Goal: Find specific page/section: Find specific page/section

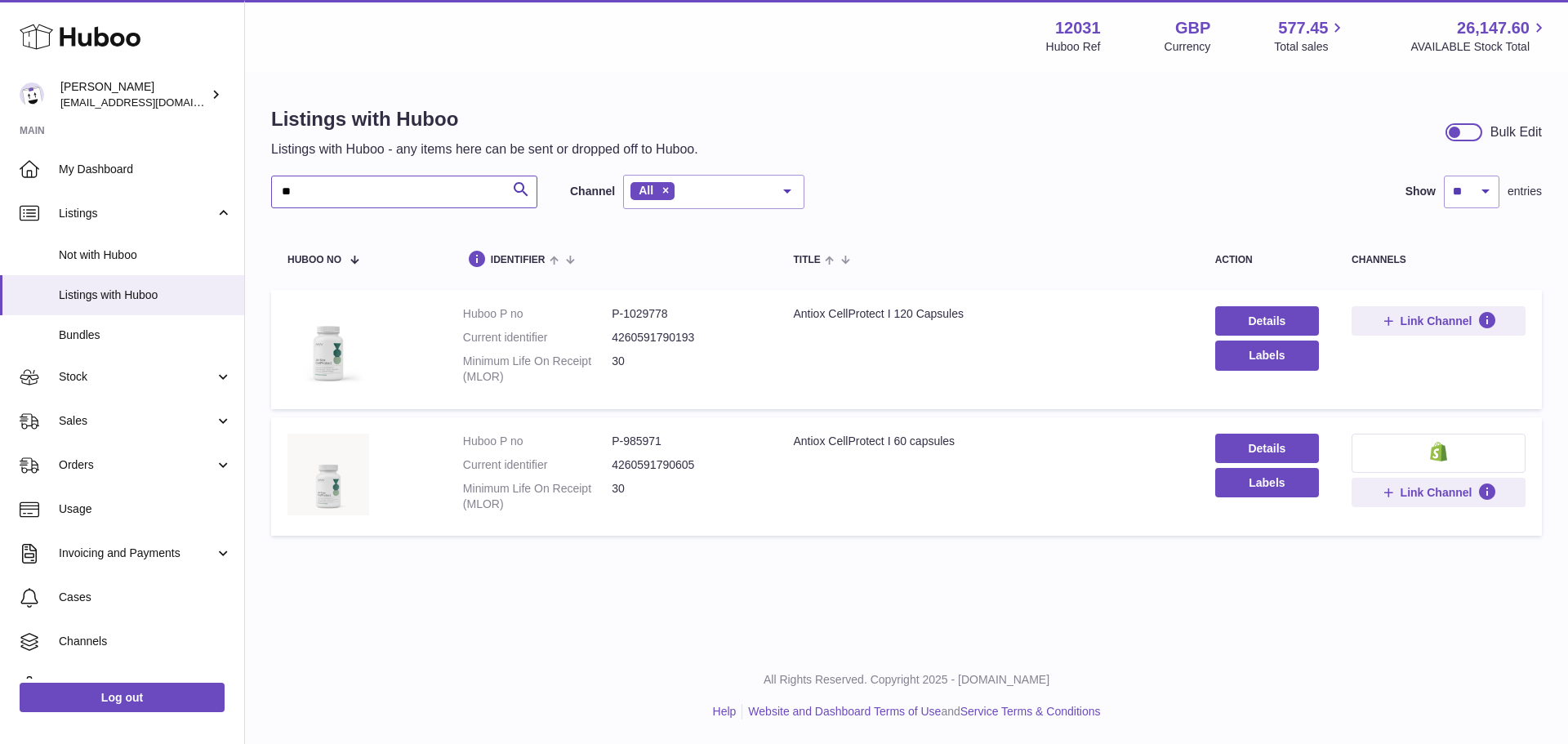
type input "*"
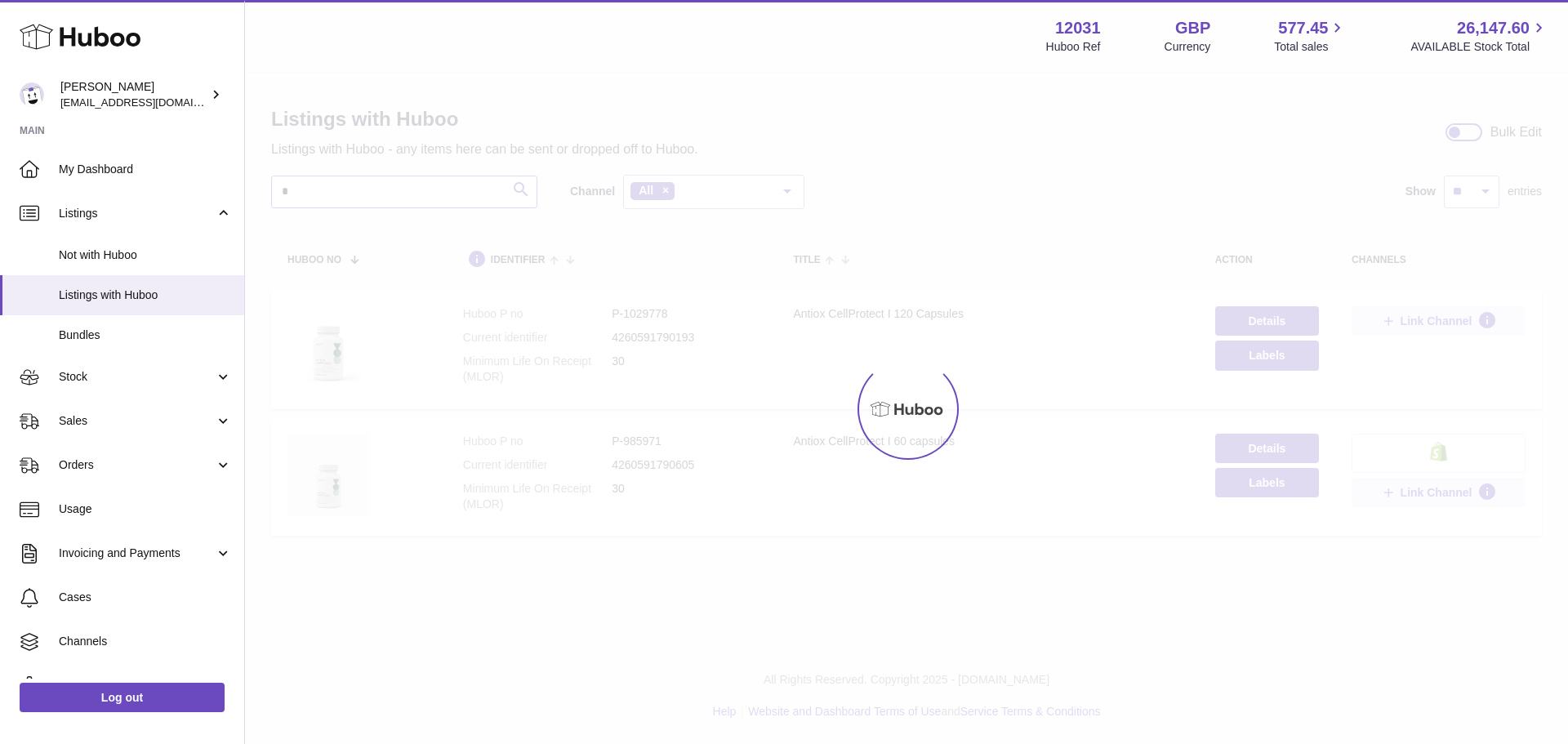
type input "*"
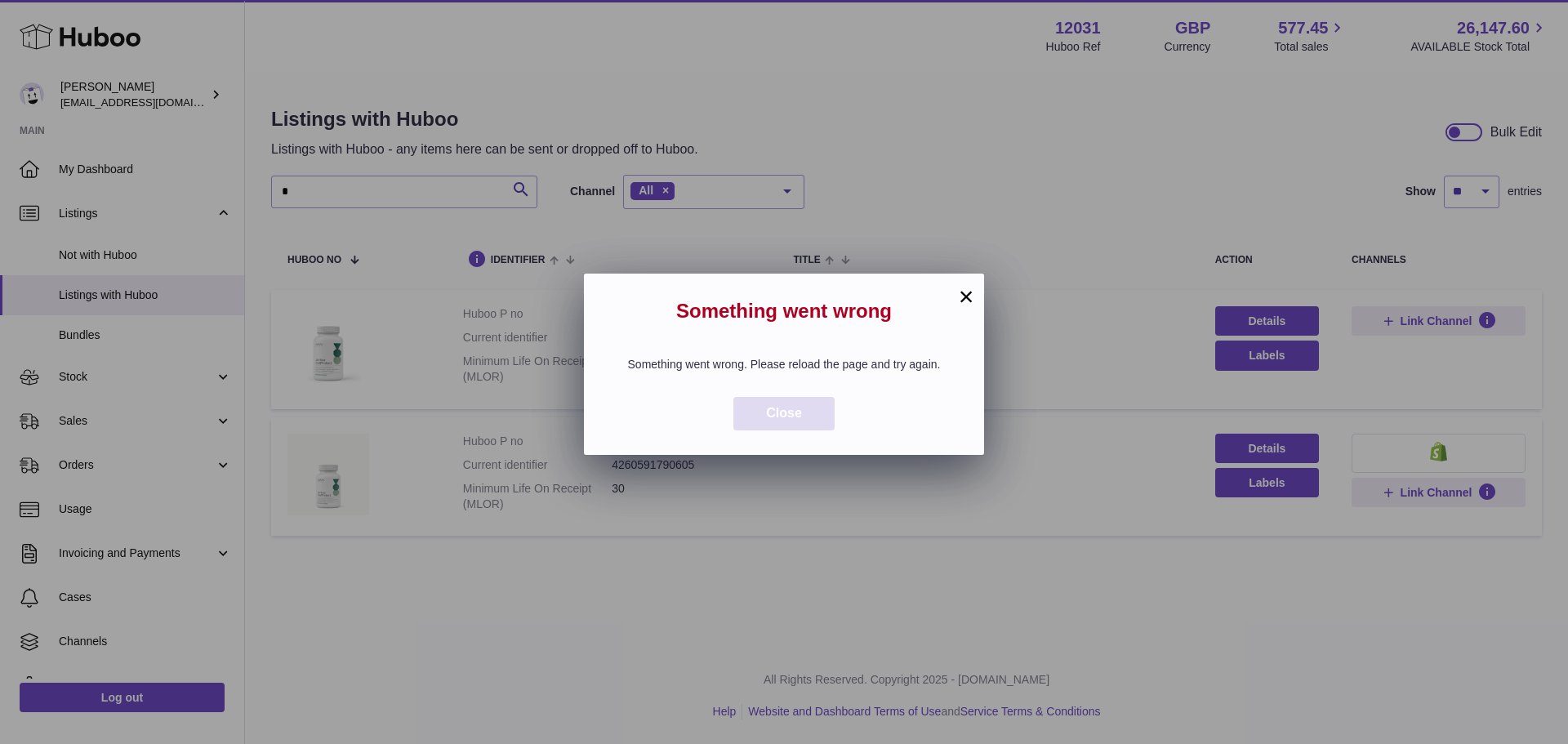
click at [806, 427] on button "Close" at bounding box center [783, 413] width 101 height 34
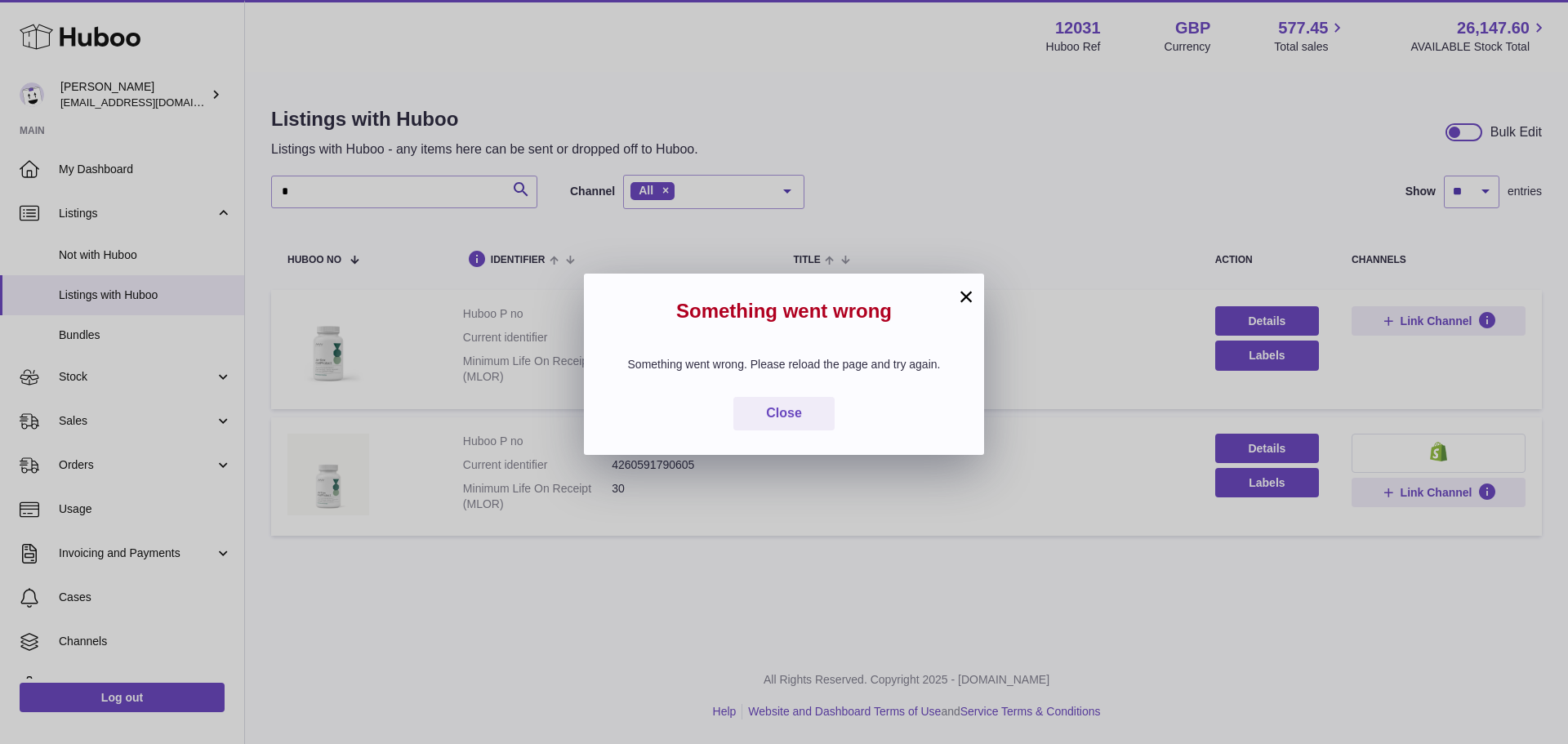
click at [961, 287] on button "×" at bounding box center [966, 296] width 20 height 20
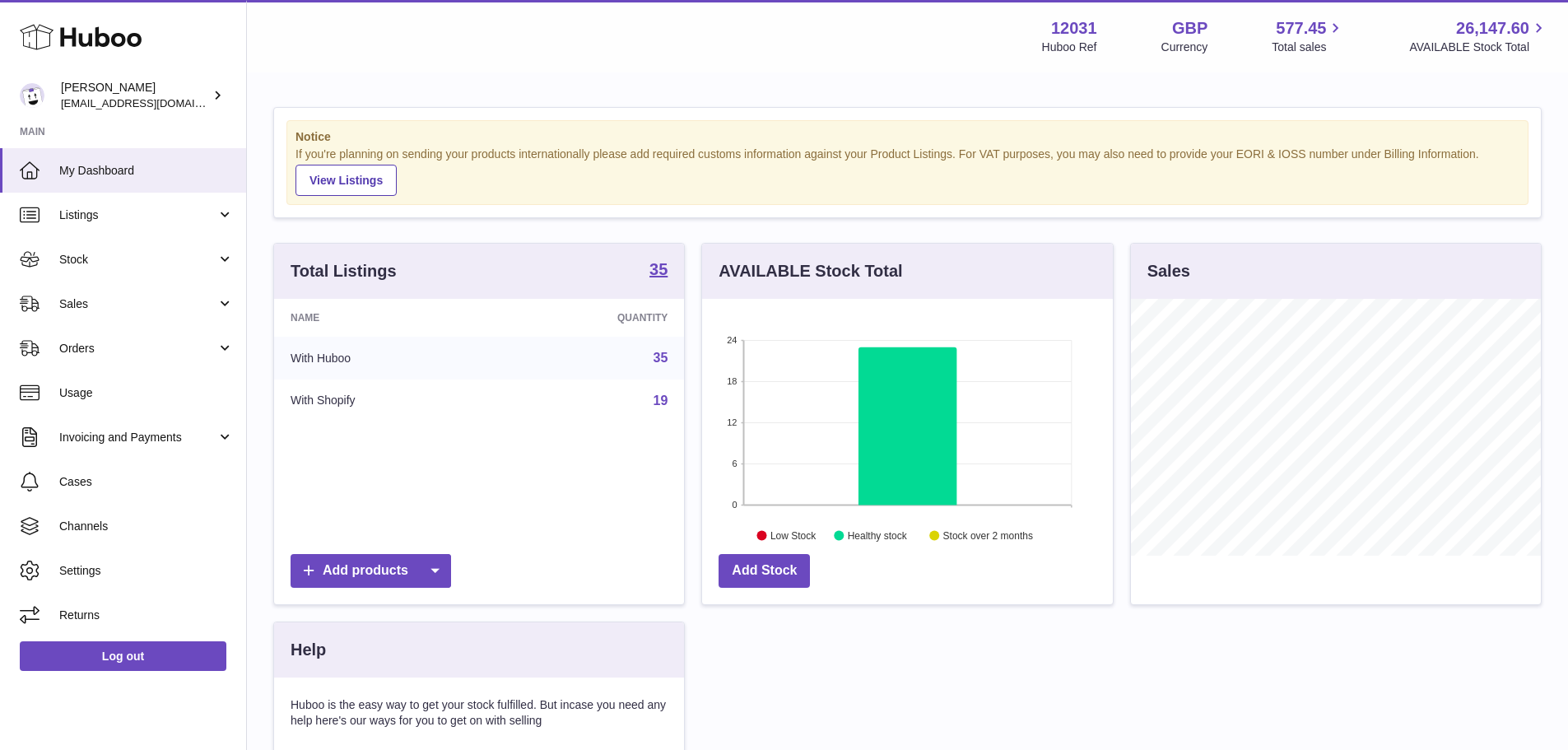
scroll to position [256, 411]
click at [126, 238] on link "Stock" at bounding box center [123, 259] width 246 height 44
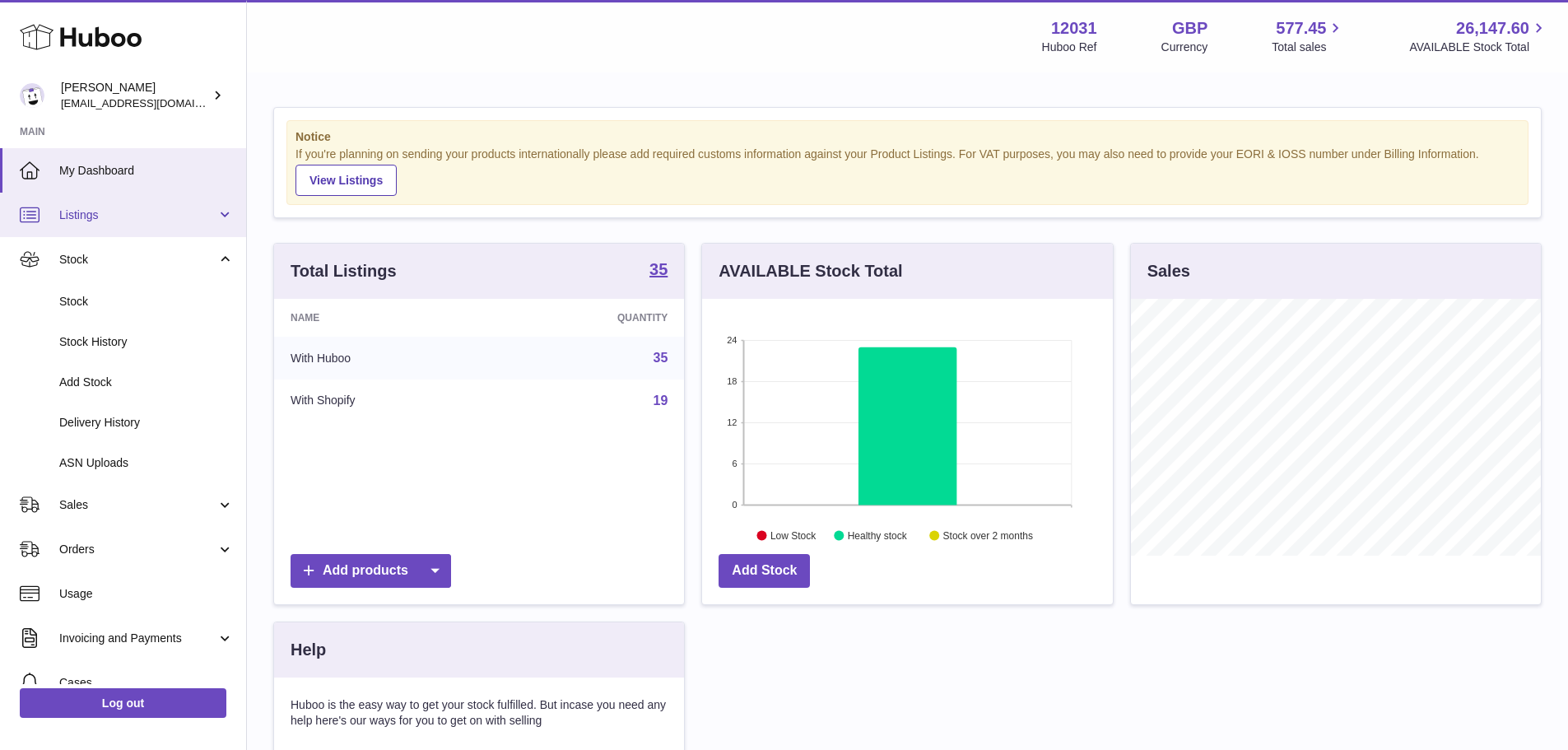
click at [123, 225] on link "Listings" at bounding box center [123, 215] width 246 height 44
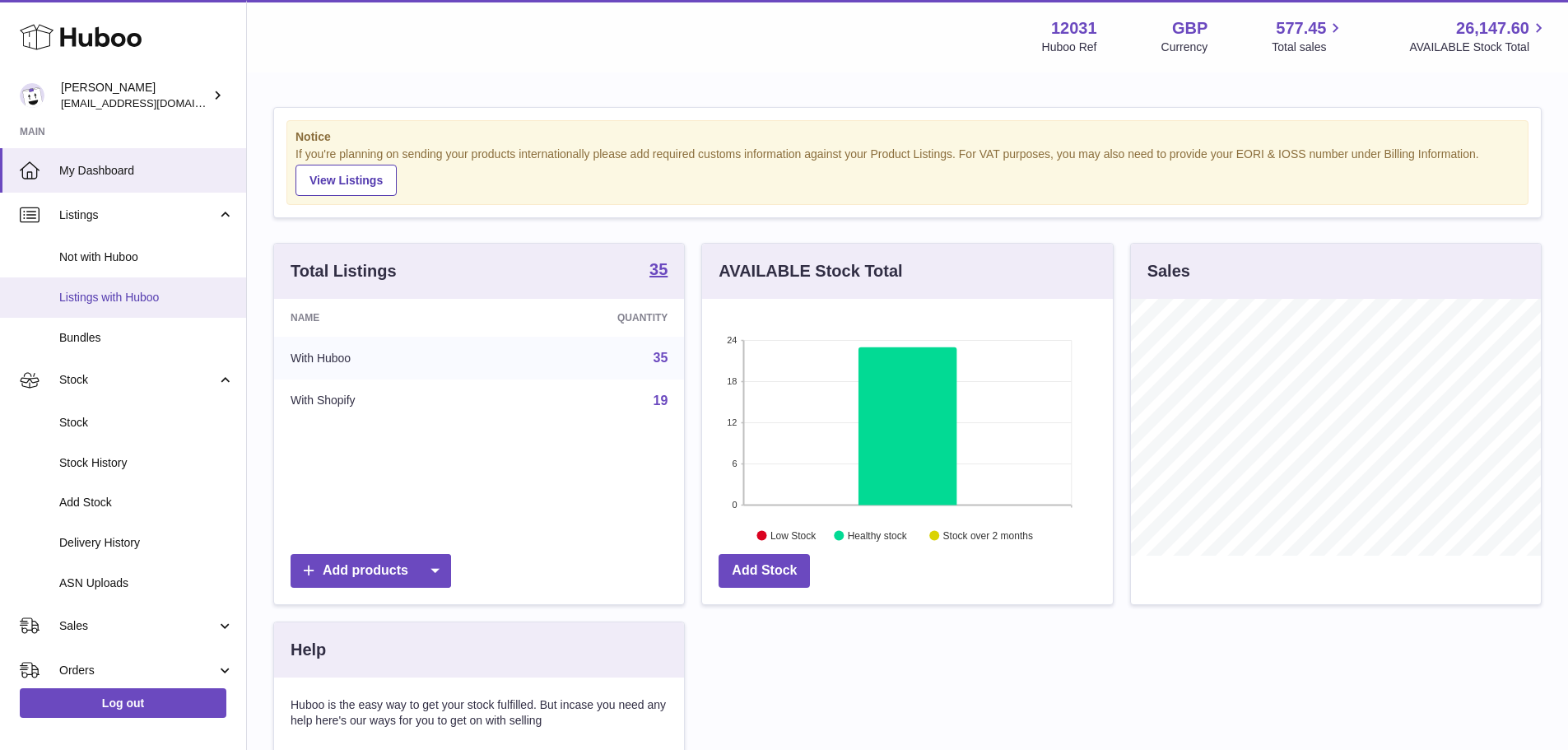
click at [136, 302] on span "Listings with Huboo" at bounding box center [146, 297] width 175 height 16
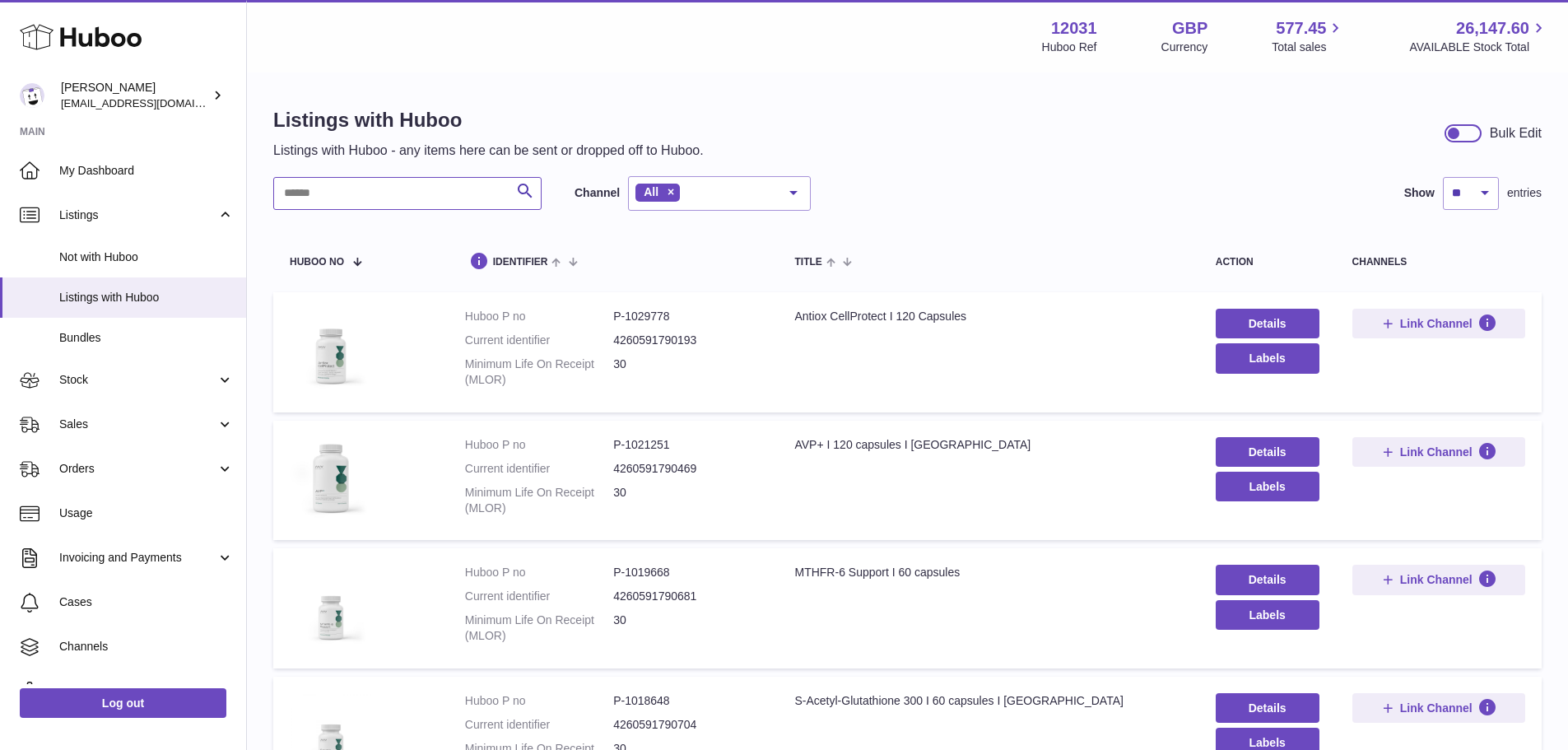
click at [470, 204] on input "text" at bounding box center [407, 194] width 269 height 33
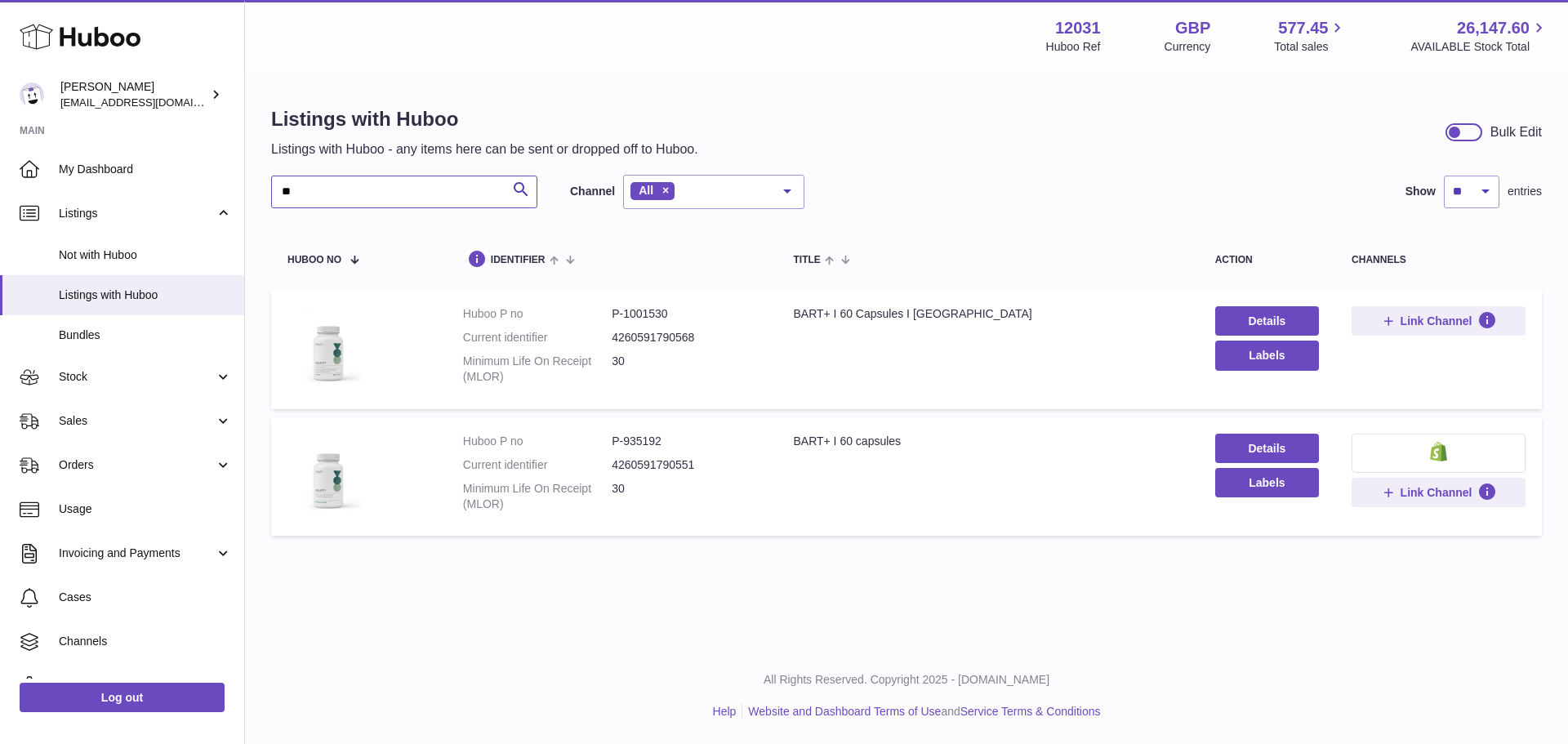
type input "*"
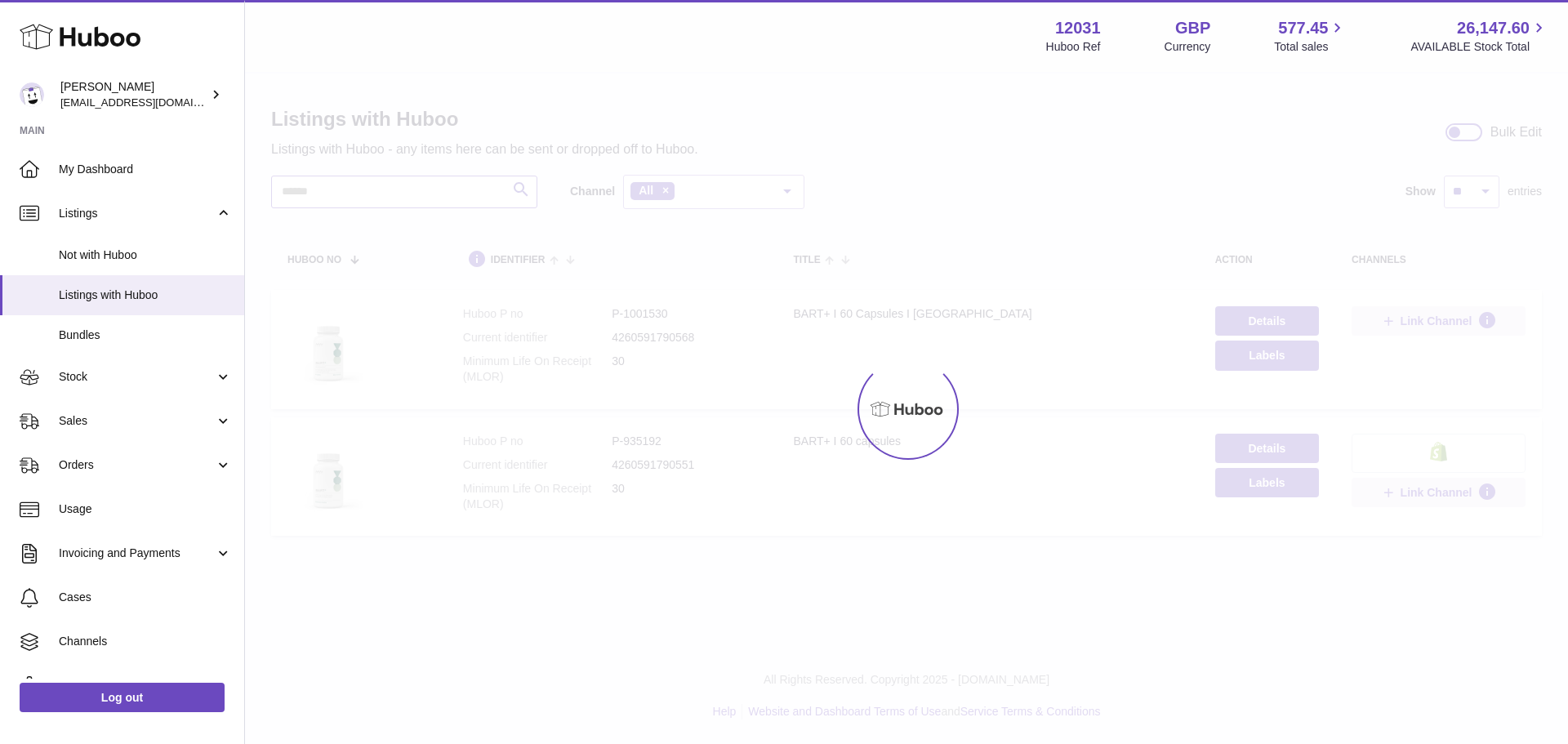
type input "*"
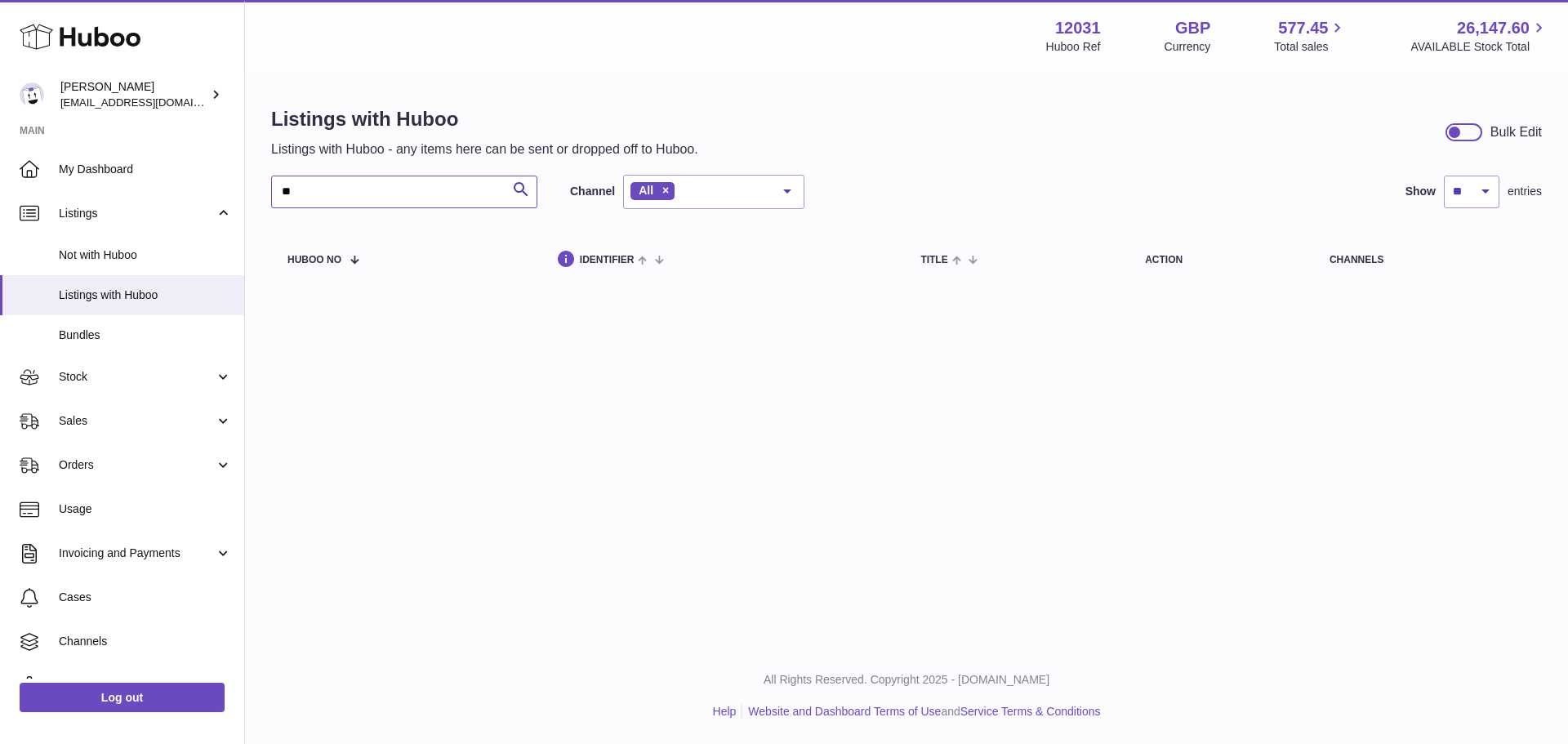
type input "*"
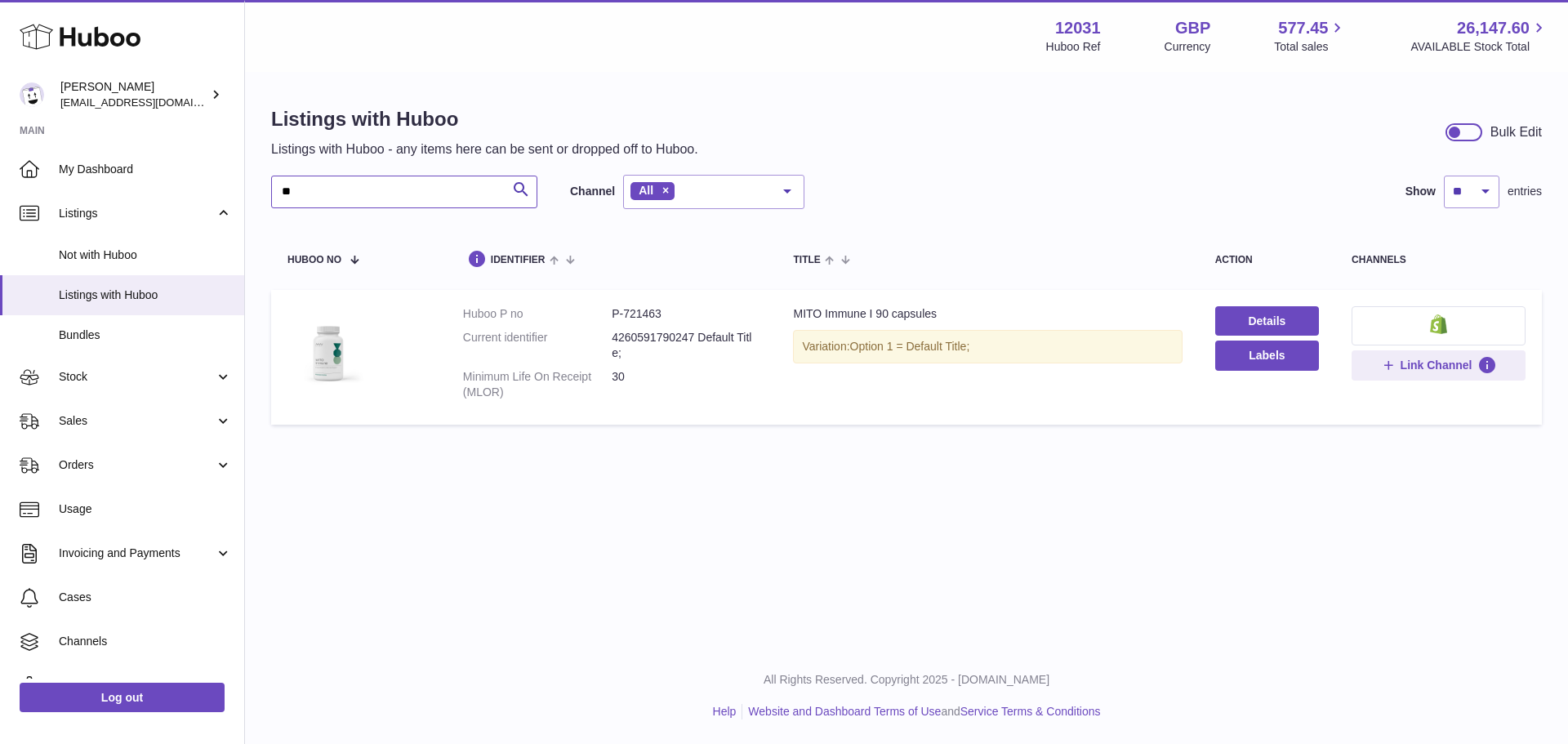
type input "*"
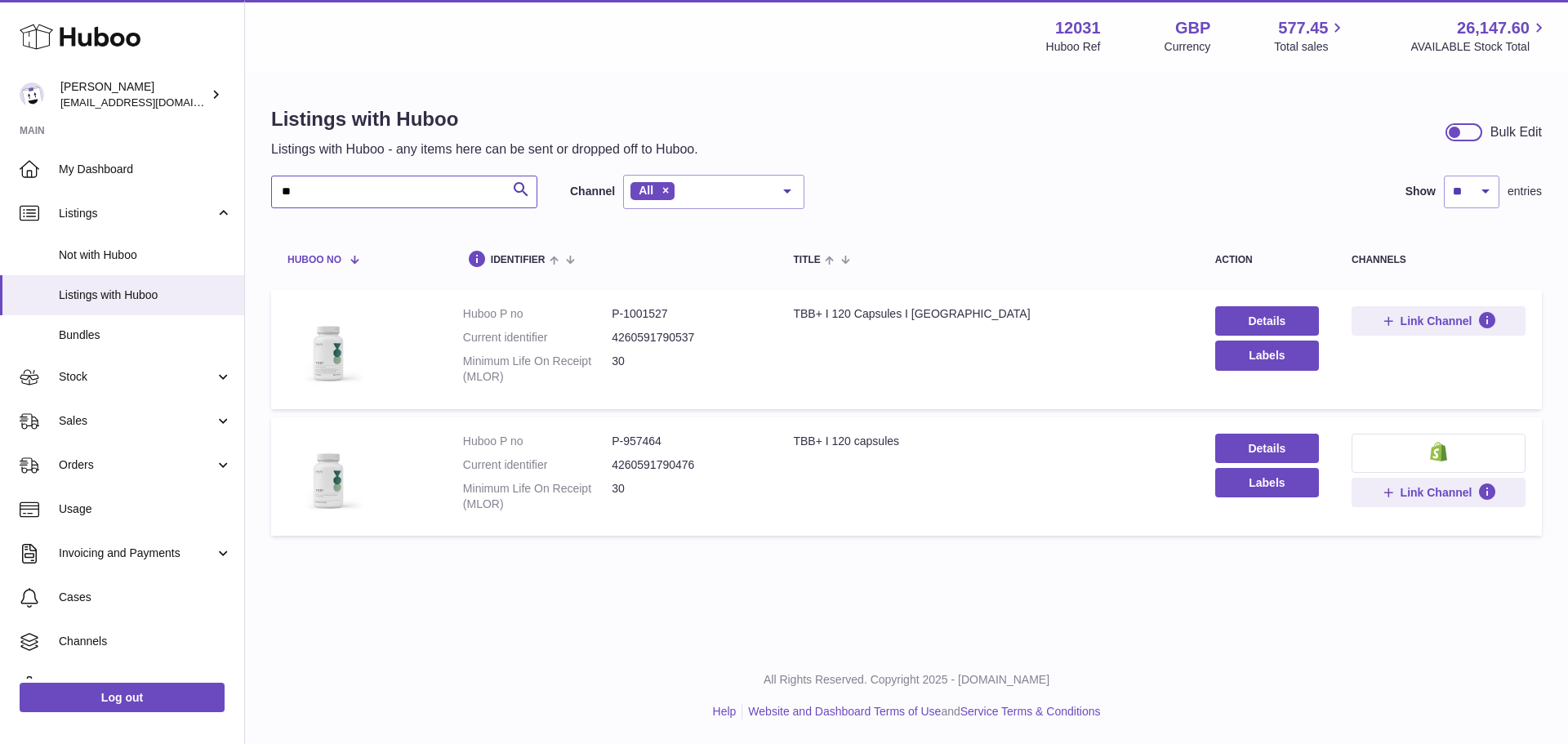
type input "*"
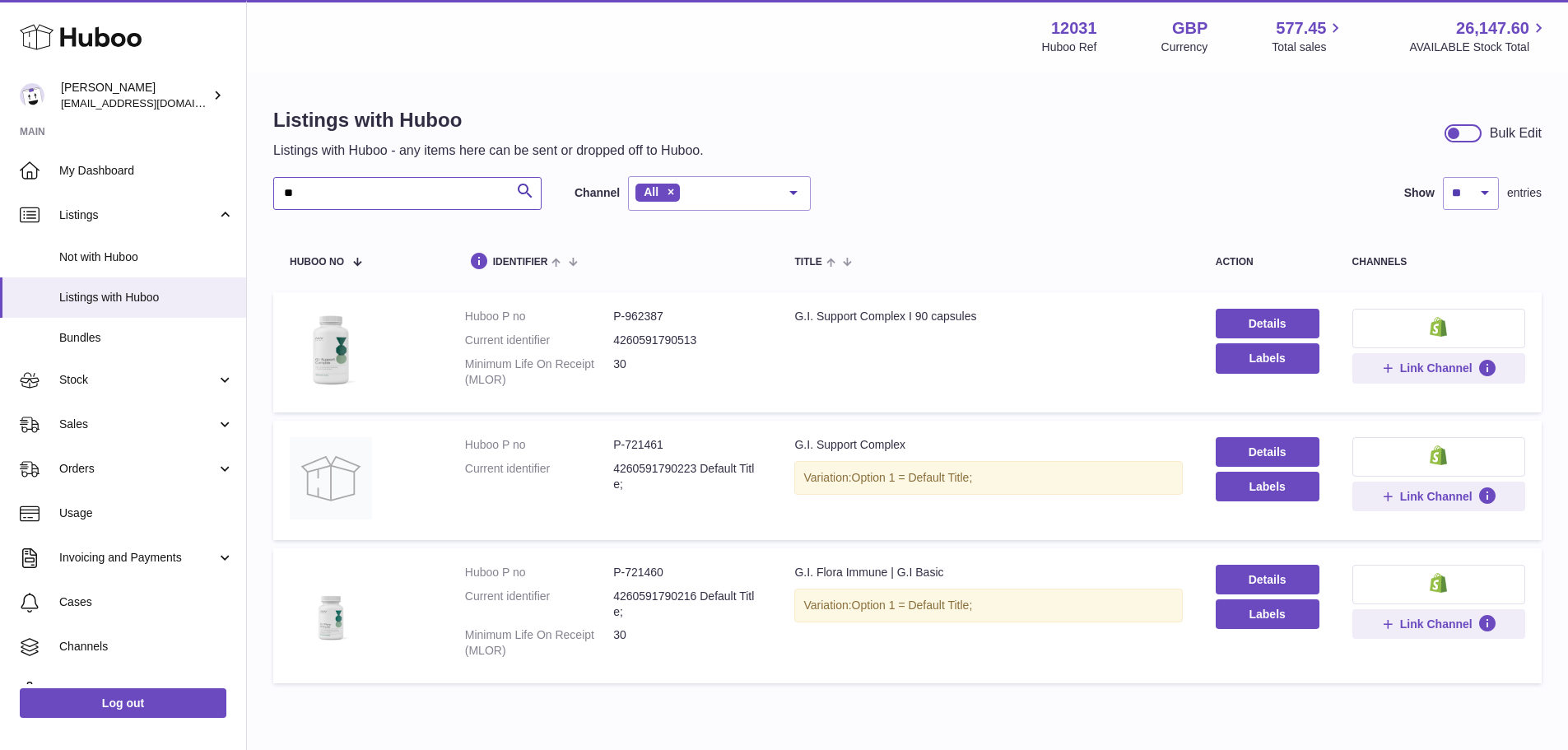
type input "*"
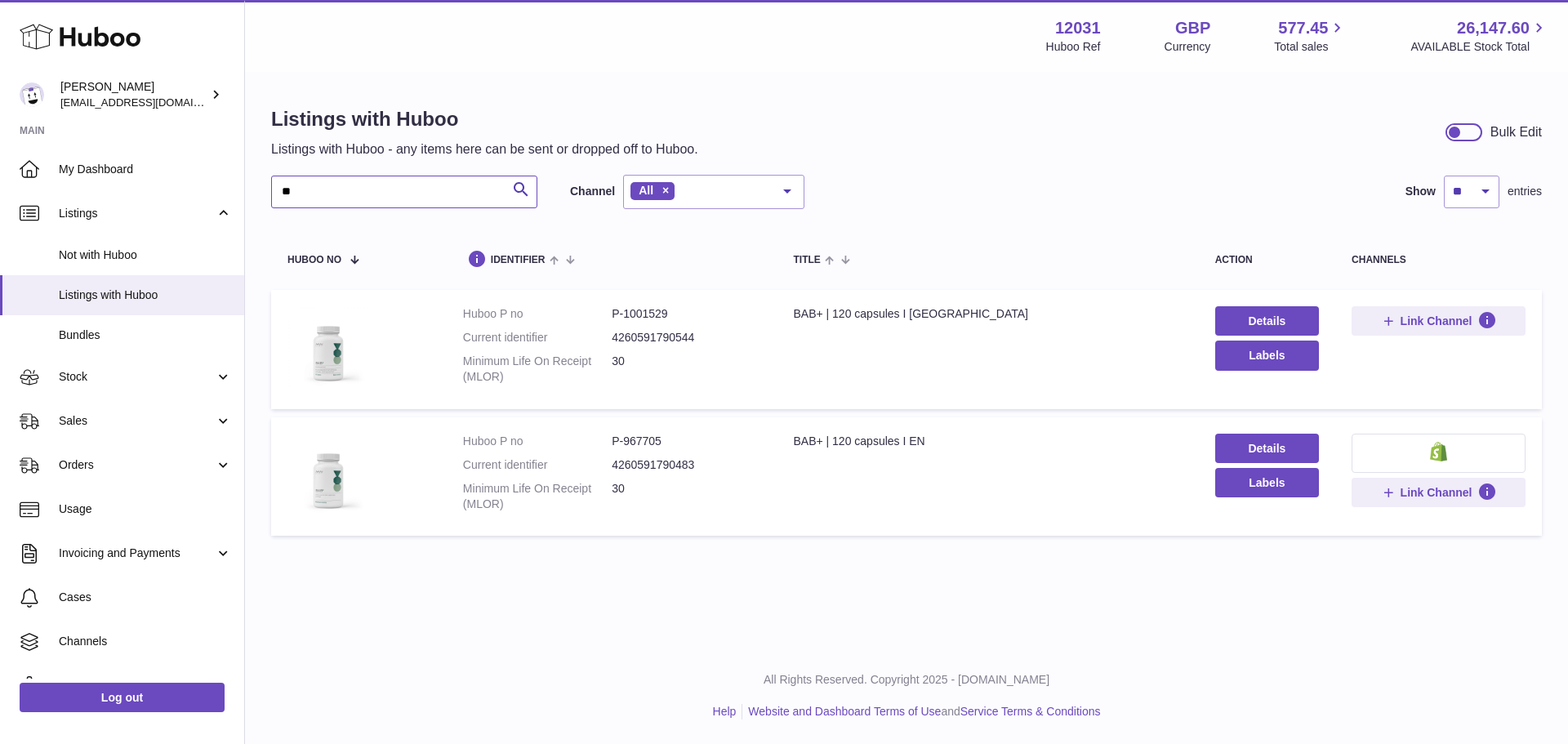
type input "*"
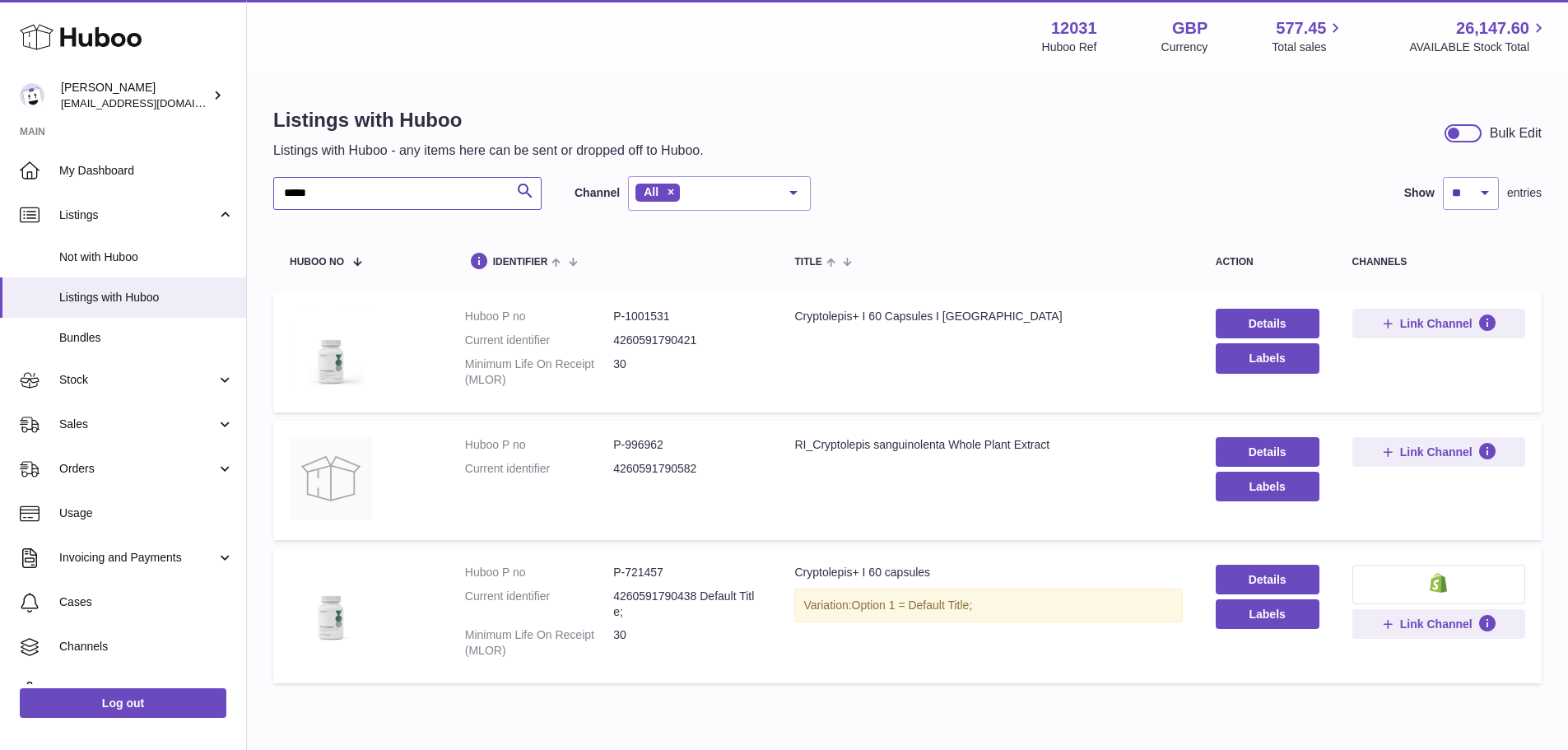
type input "*****"
